Goal: Task Accomplishment & Management: Check status

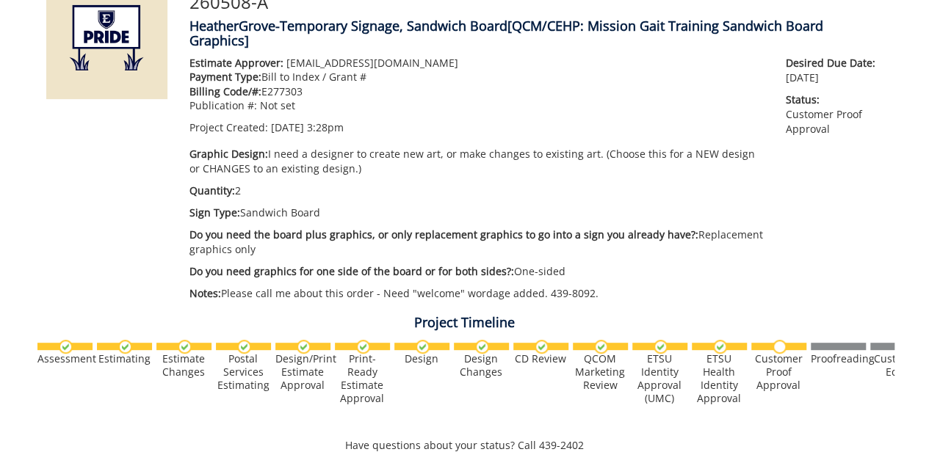
scroll to position [43, 0]
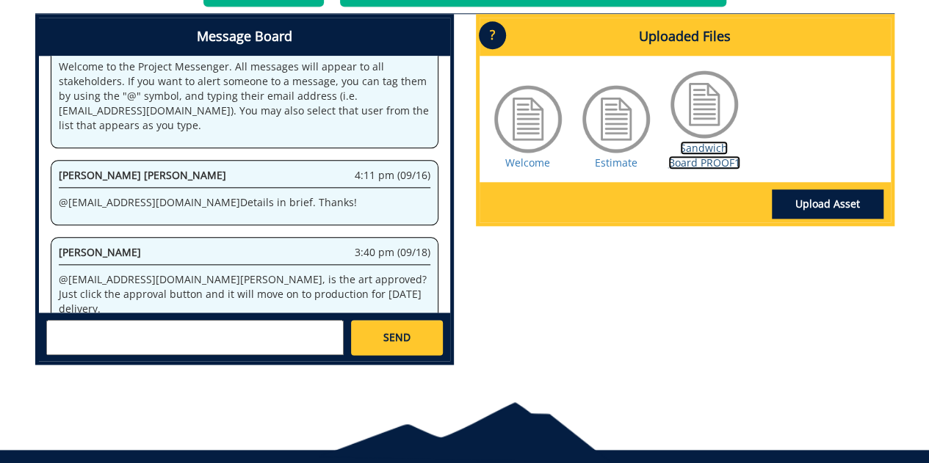
click at [710, 164] on link "Sandwich Board PROOF1" at bounding box center [704, 155] width 72 height 29
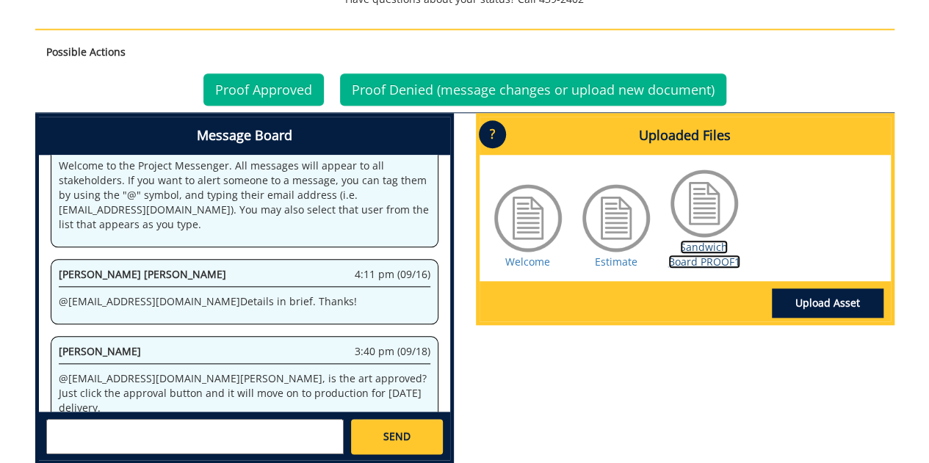
scroll to position [643, 0]
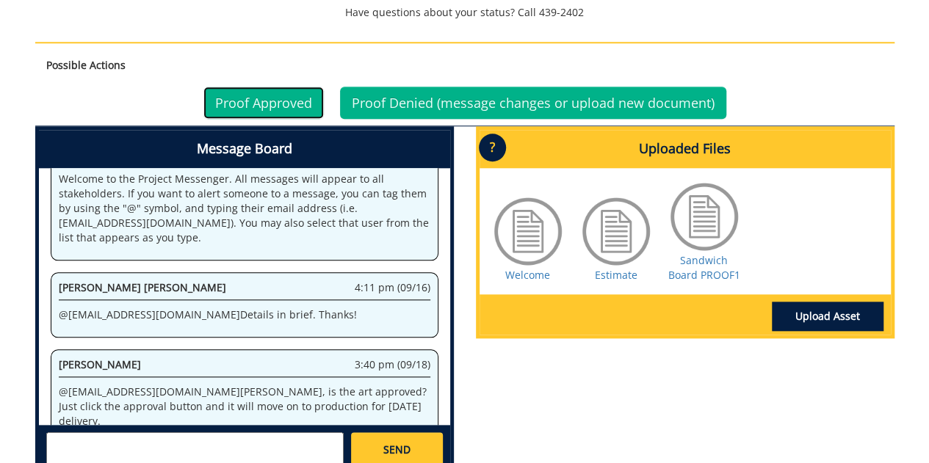
click at [270, 108] on link "Proof Approved" at bounding box center [263, 103] width 120 height 32
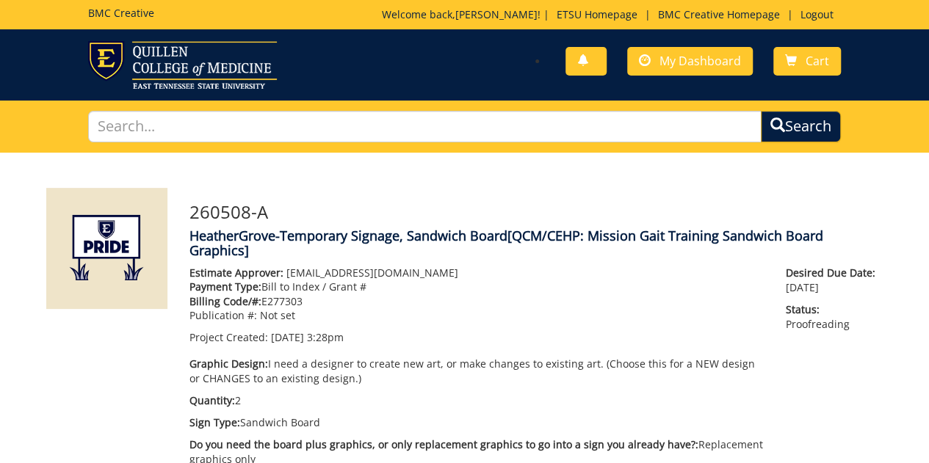
scroll to position [57, 0]
click at [668, 77] on div "You have no new notifications My Dashboard Cart" at bounding box center [657, 62] width 387 height 42
click at [666, 65] on span "My Dashboard" at bounding box center [700, 61] width 82 height 16
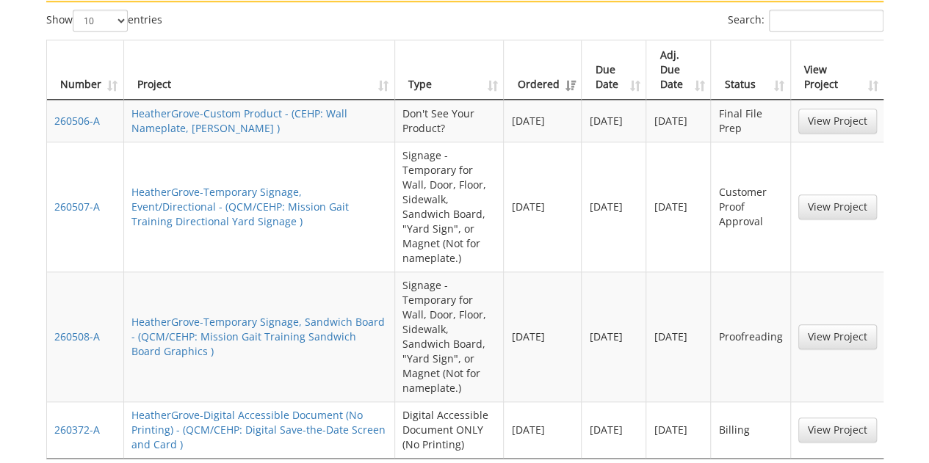
scroll to position [576, 0]
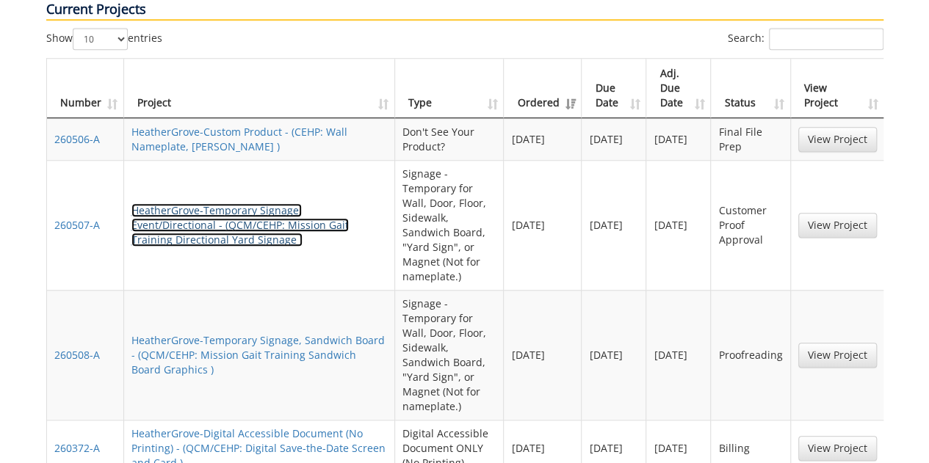
click at [301, 203] on link "HeatherGrove-Temporary Signage, Event/Directional - (QCM/CEHP: Mission Gait Tra…" at bounding box center [239, 224] width 217 height 43
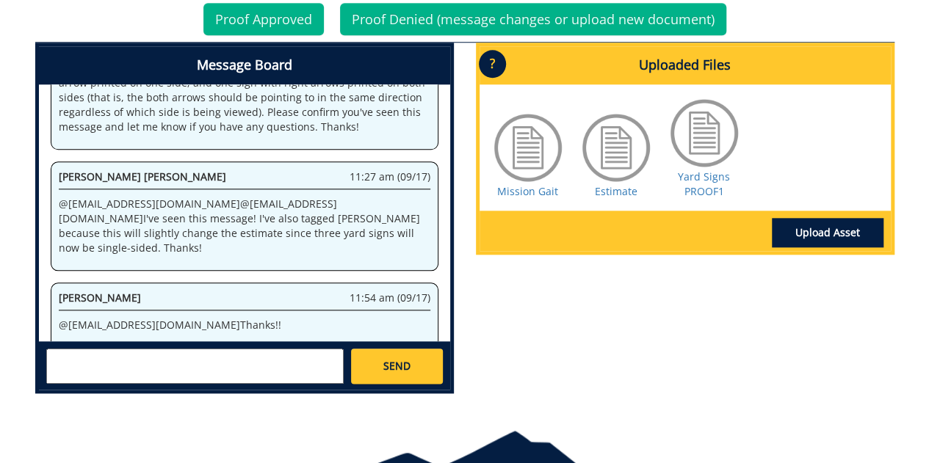
scroll to position [665, 0]
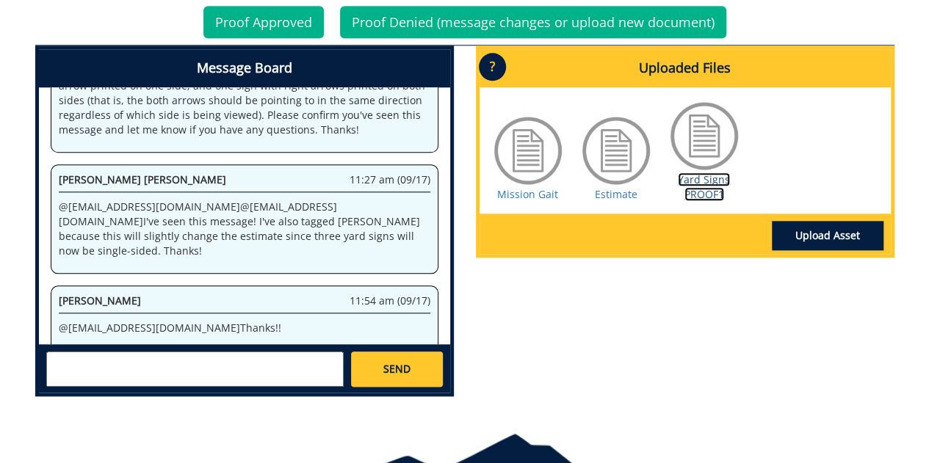
click at [699, 173] on link "Yard Signs PROOF1" at bounding box center [704, 187] width 52 height 29
click at [276, 6] on link "Proof Approved" at bounding box center [263, 22] width 120 height 32
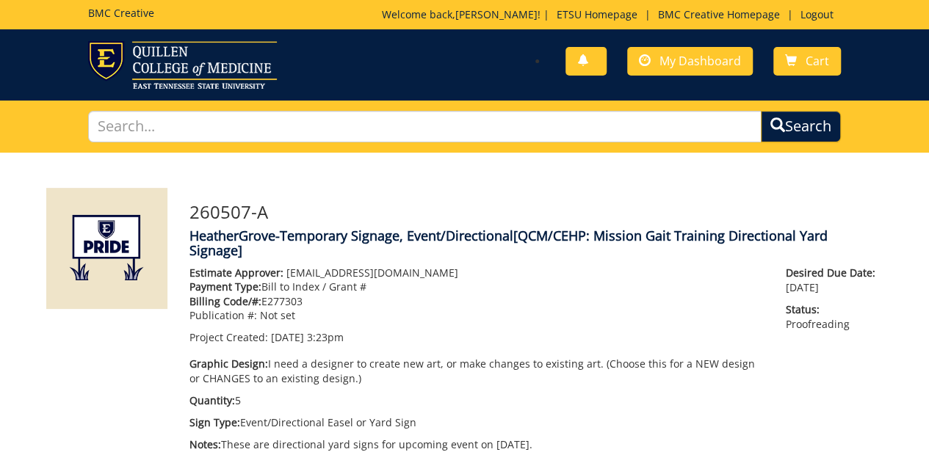
scroll to position [313, 0]
click at [692, 51] on link "My Dashboard" at bounding box center [690, 61] width 126 height 29
